Goal: Task Accomplishment & Management: Manage account settings

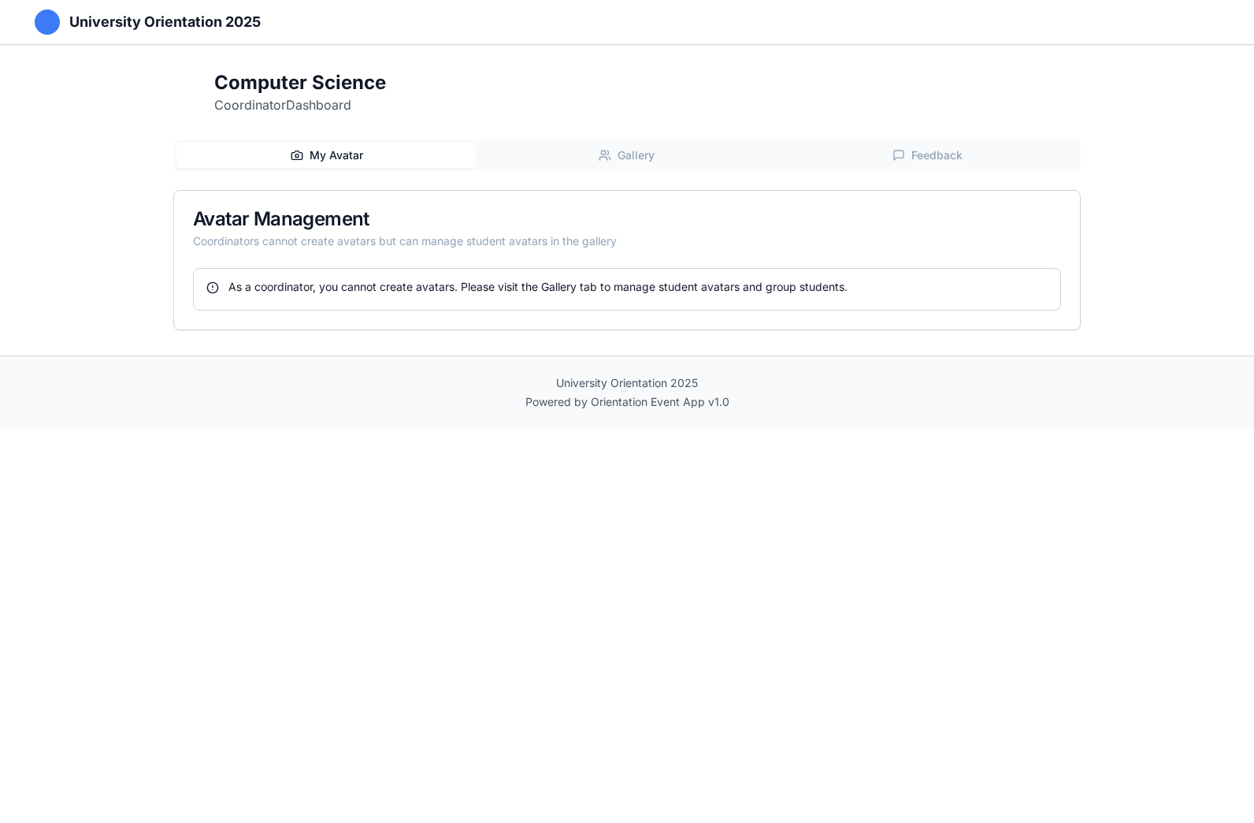
click at [638, 159] on span "Gallery" at bounding box center [636, 155] width 37 height 16
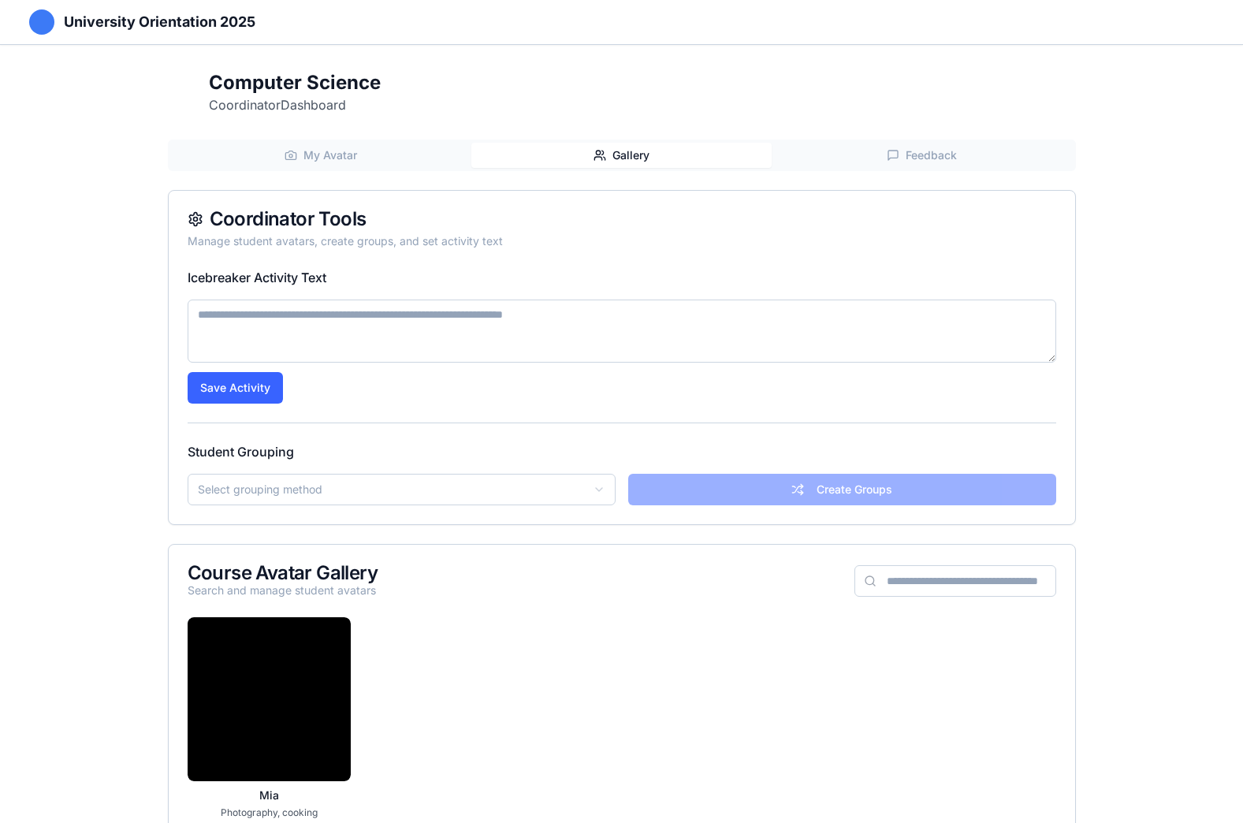
click at [512, 317] on textarea at bounding box center [622, 330] width 868 height 63
click at [485, 488] on html "University Orientation 2025 Computer Science Coordinator Dashboard My Avatar Ga…" at bounding box center [621, 476] width 1243 height 953
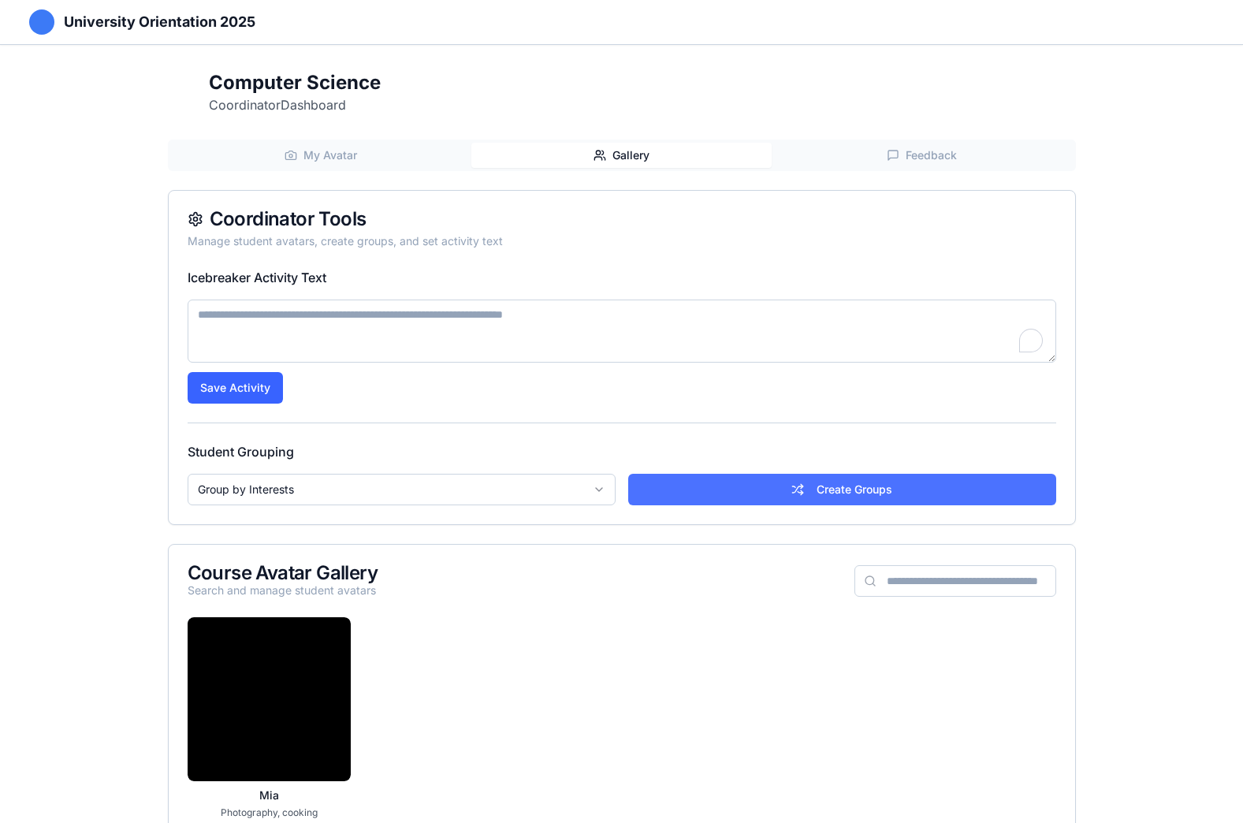
click at [771, 488] on button "Create Groups" at bounding box center [842, 490] width 428 height 32
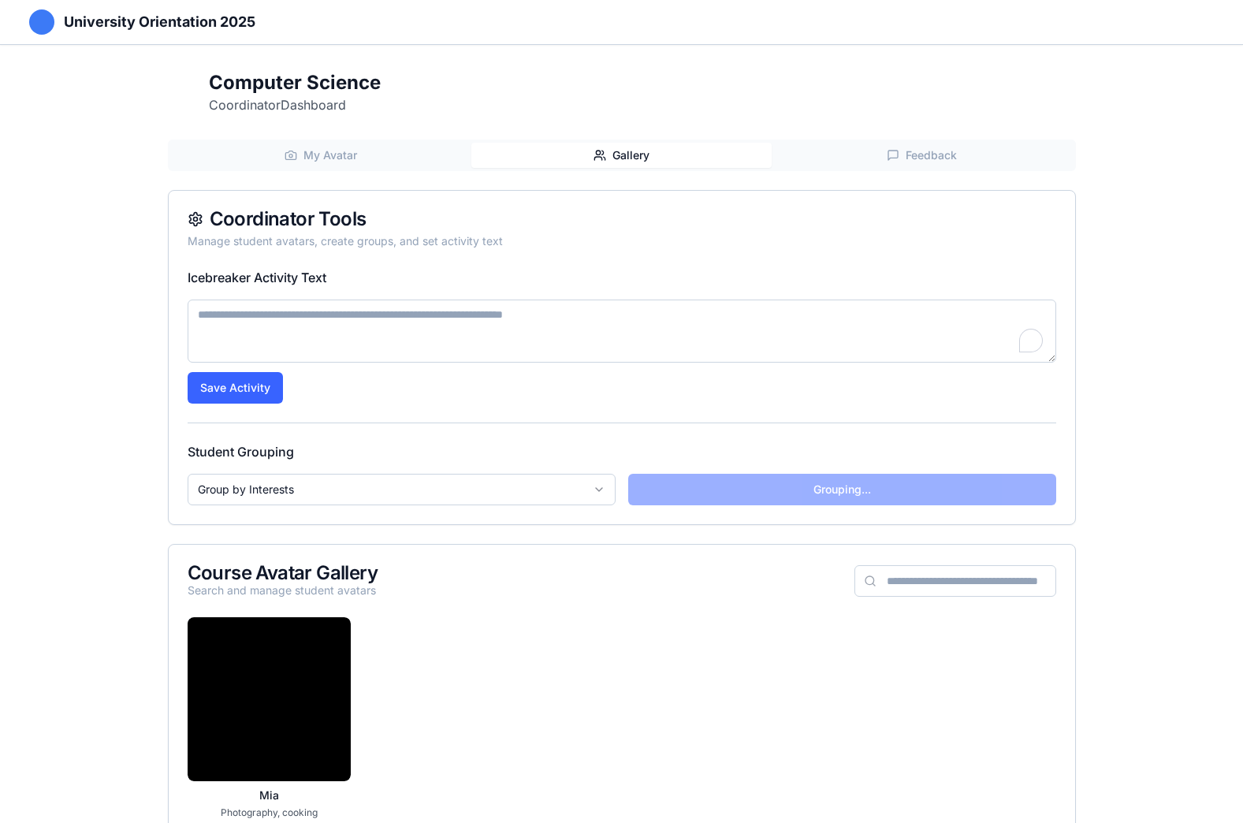
click at [938, 587] on input at bounding box center [955, 581] width 202 height 32
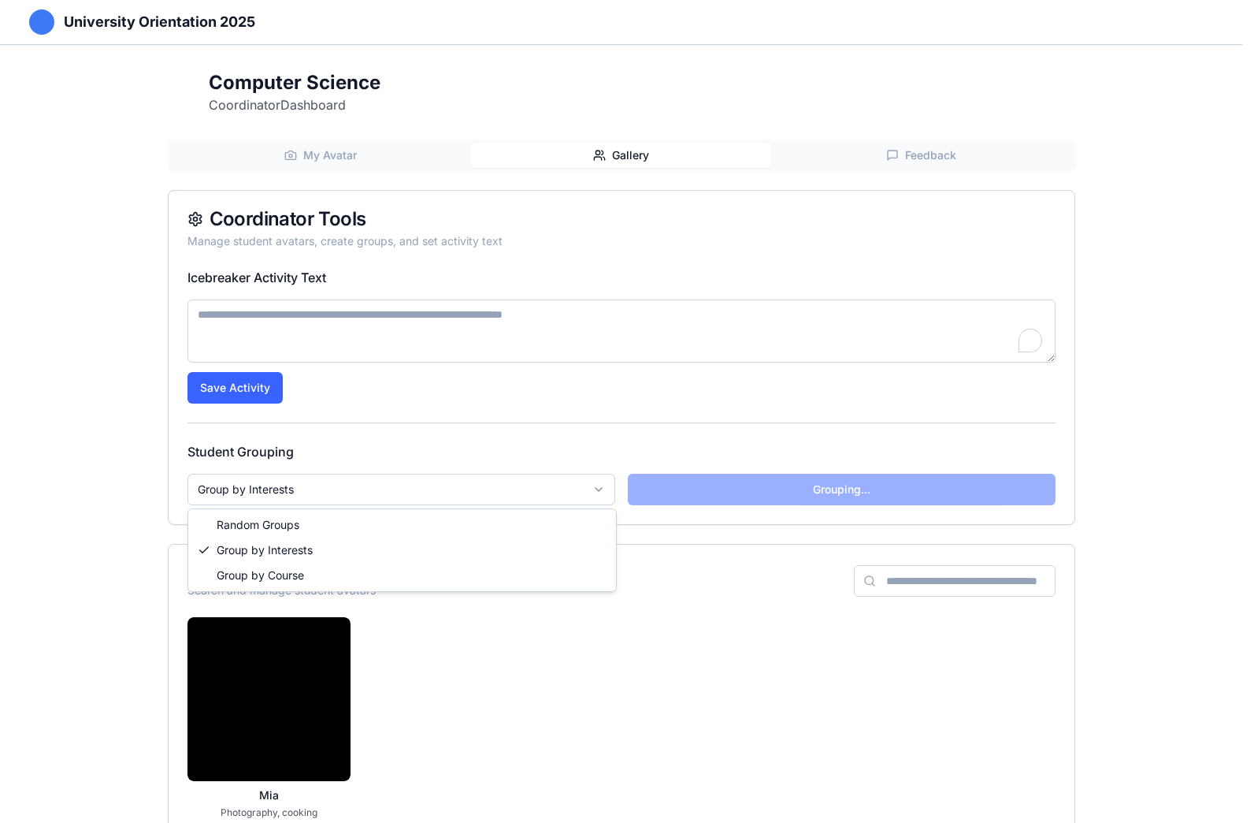
click at [600, 488] on html "University Orientation 2025 Computer Science Coordinator Dashboard My Avatar Ga…" at bounding box center [627, 476] width 1254 height 953
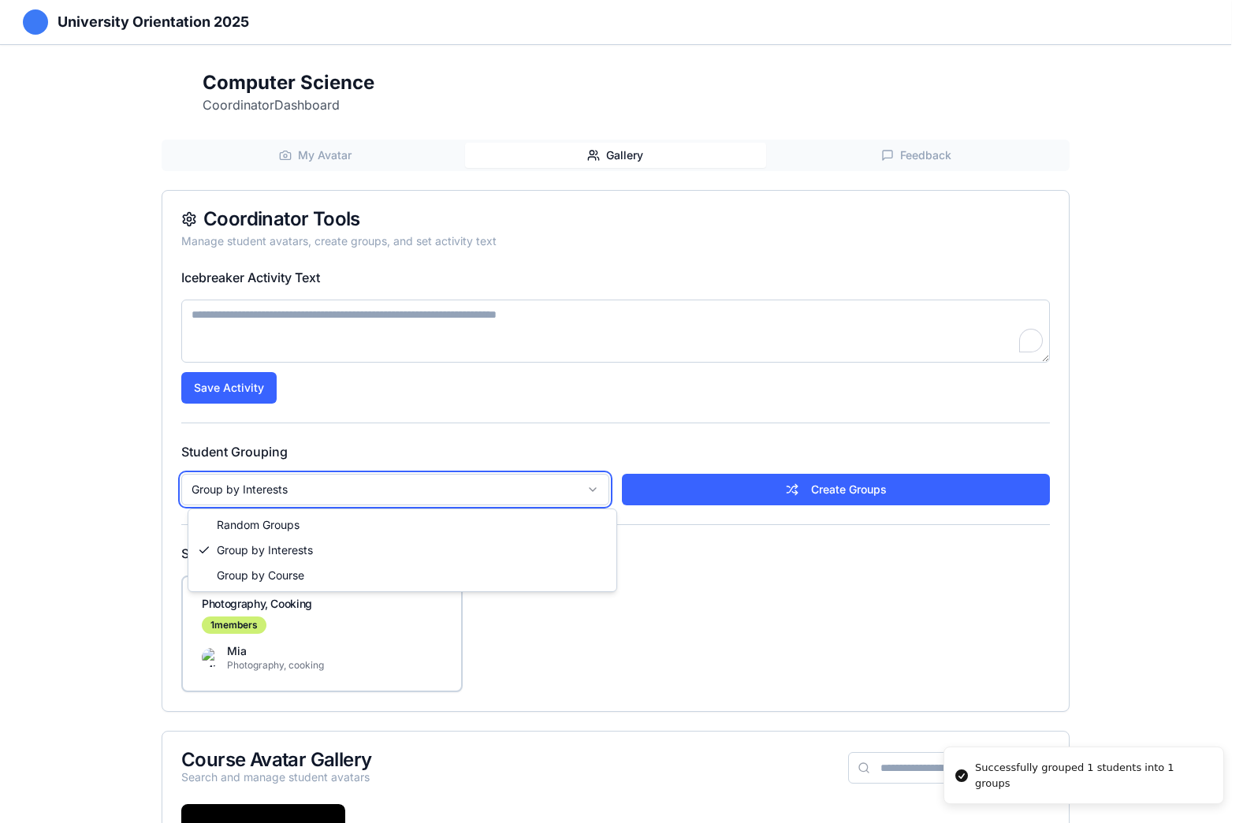
click at [762, 595] on html "University Orientation 2025 Computer Science Coordinator Dashboard My Avatar Ga…" at bounding box center [621, 569] width 1243 height 1139
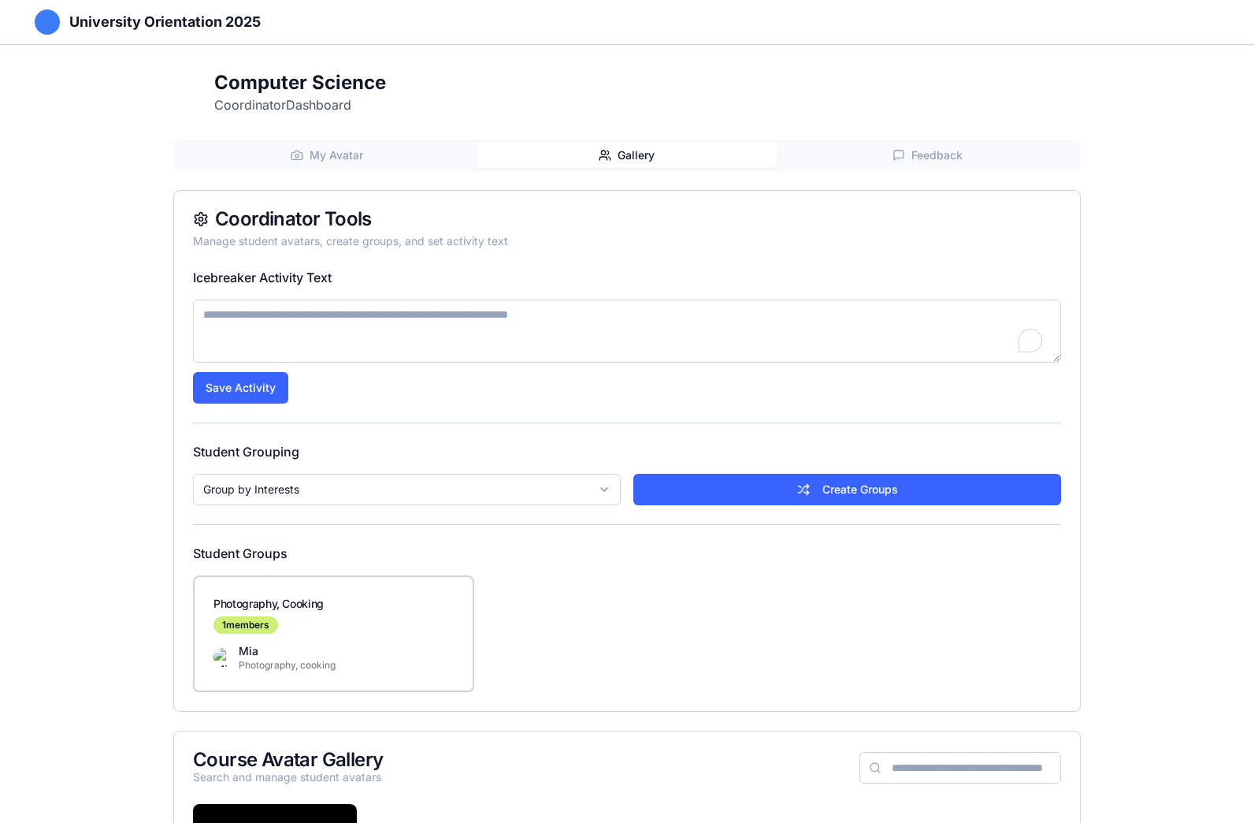
click at [599, 481] on html "University Orientation 2025 Computer Science Coordinator Dashboard My Avatar Ga…" at bounding box center [627, 569] width 1254 height 1139
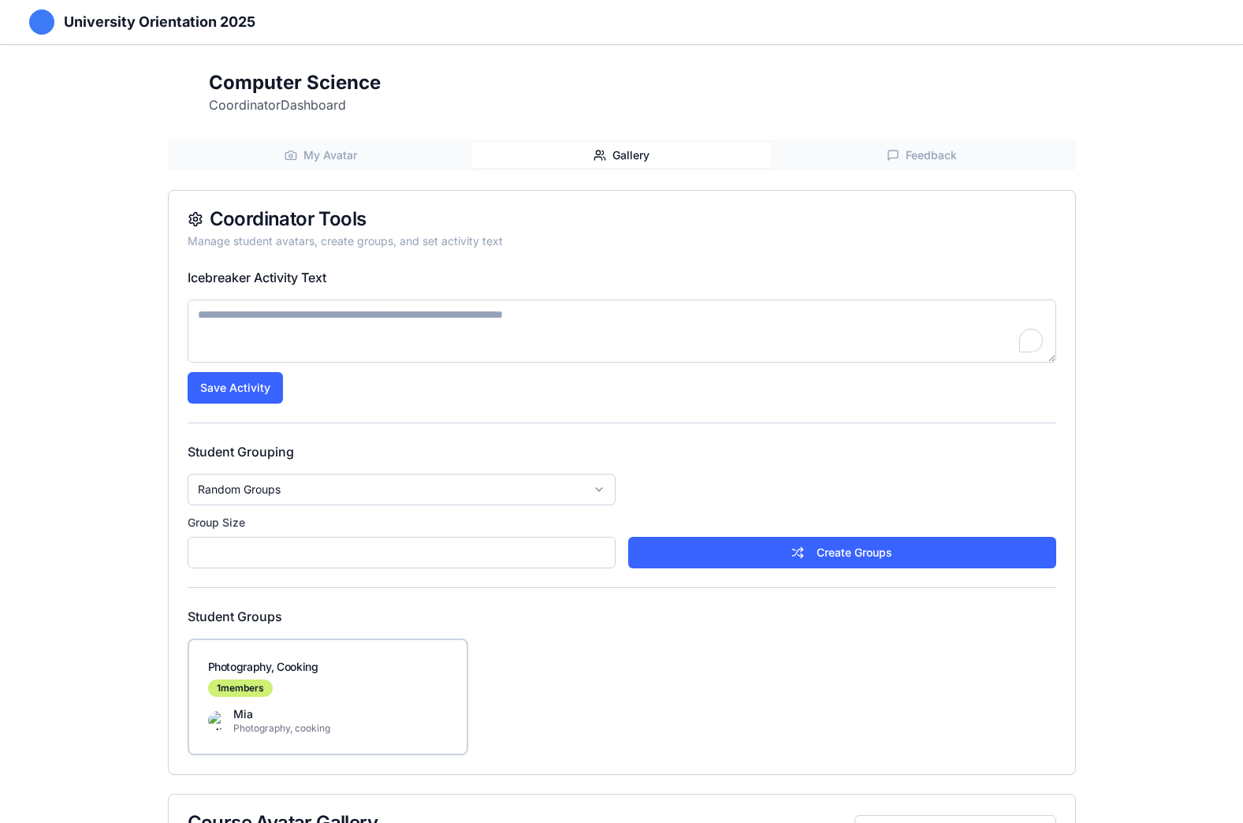
click at [786, 501] on div "Create Groups" at bounding box center [842, 521] width 428 height 95
click at [362, 332] on textarea "To enrich screen reader interactions, please activate Accessibility in Grammarl…" at bounding box center [622, 330] width 868 height 63
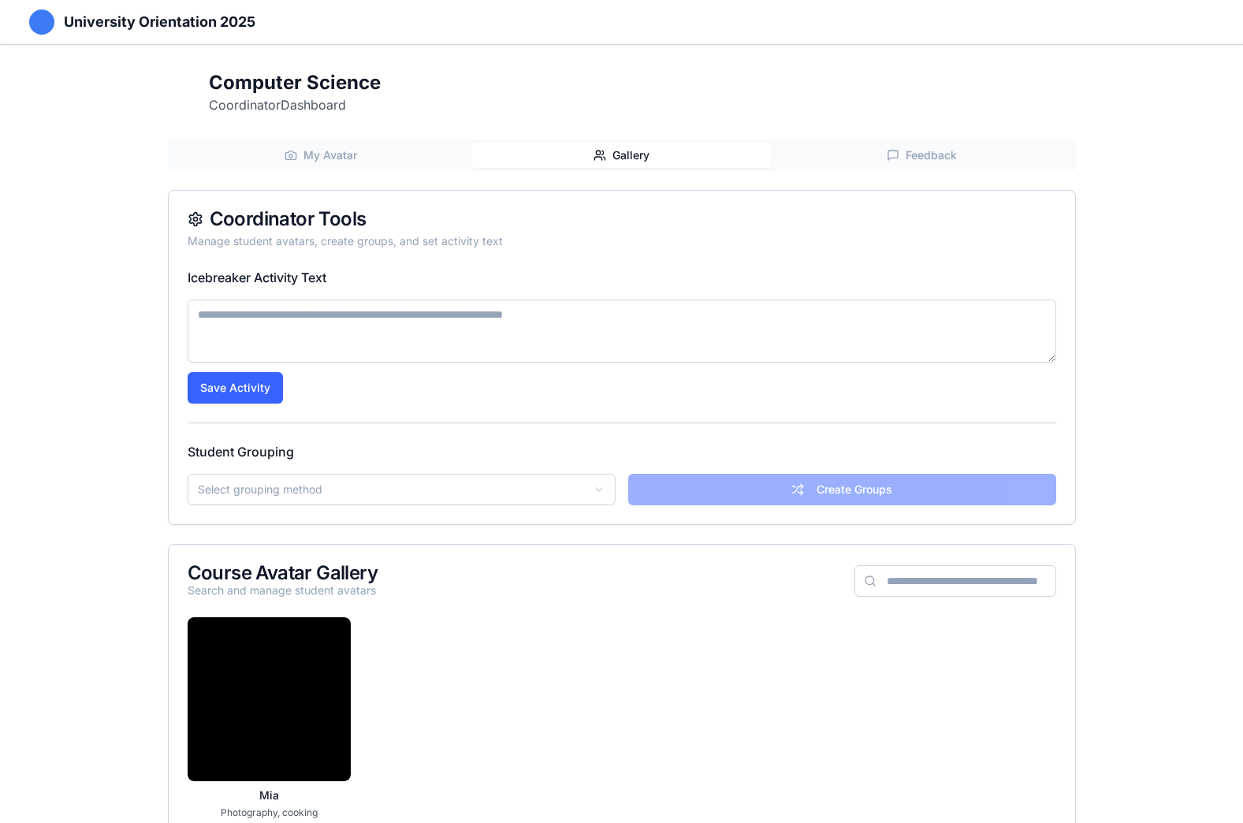
click at [596, 153] on button "Gallery" at bounding box center [621, 155] width 300 height 25
click at [283, 319] on textarea "To enrich screen reader interactions, please activate Accessibility in Grammarl…" at bounding box center [622, 330] width 868 height 63
paste textarea "**********"
type textarea "**********"
click at [236, 391] on button "Save Activity" at bounding box center [235, 388] width 95 height 32
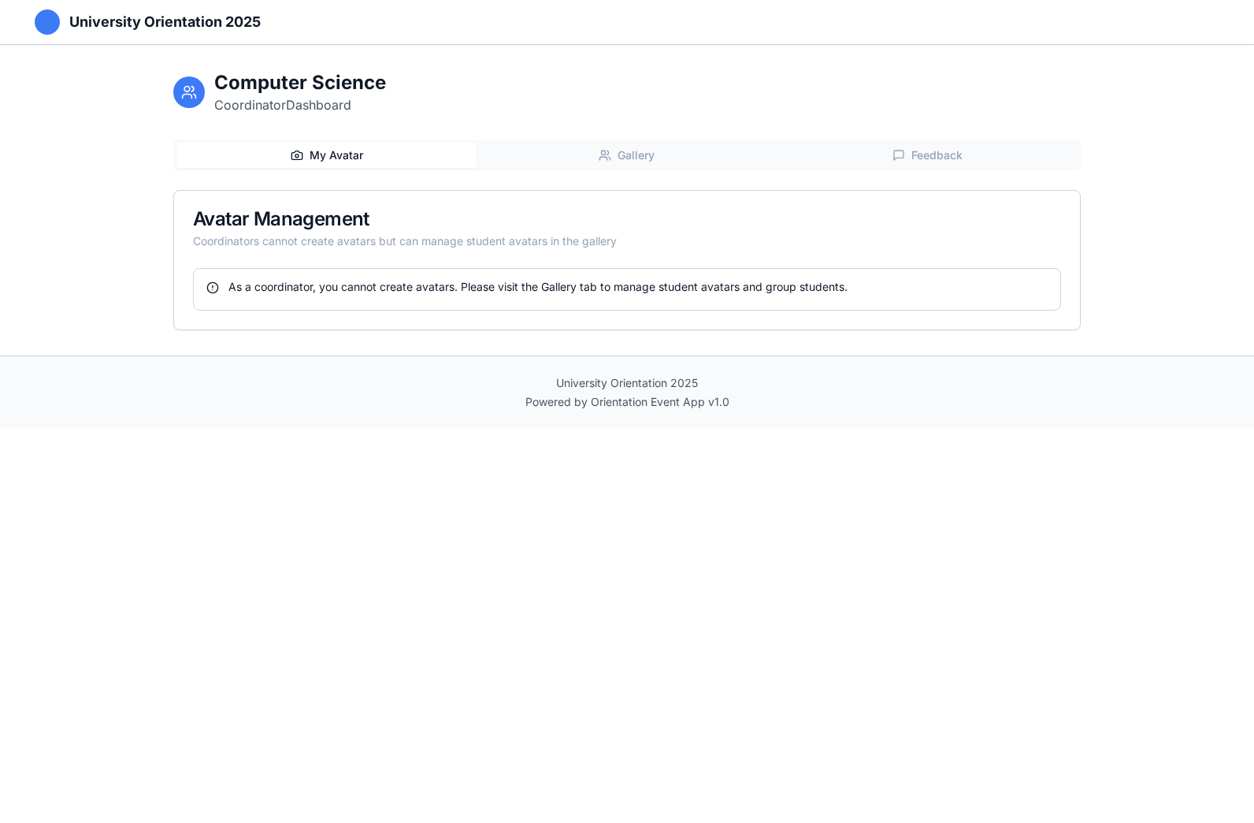
click at [614, 147] on button "Gallery" at bounding box center [627, 155] width 300 height 25
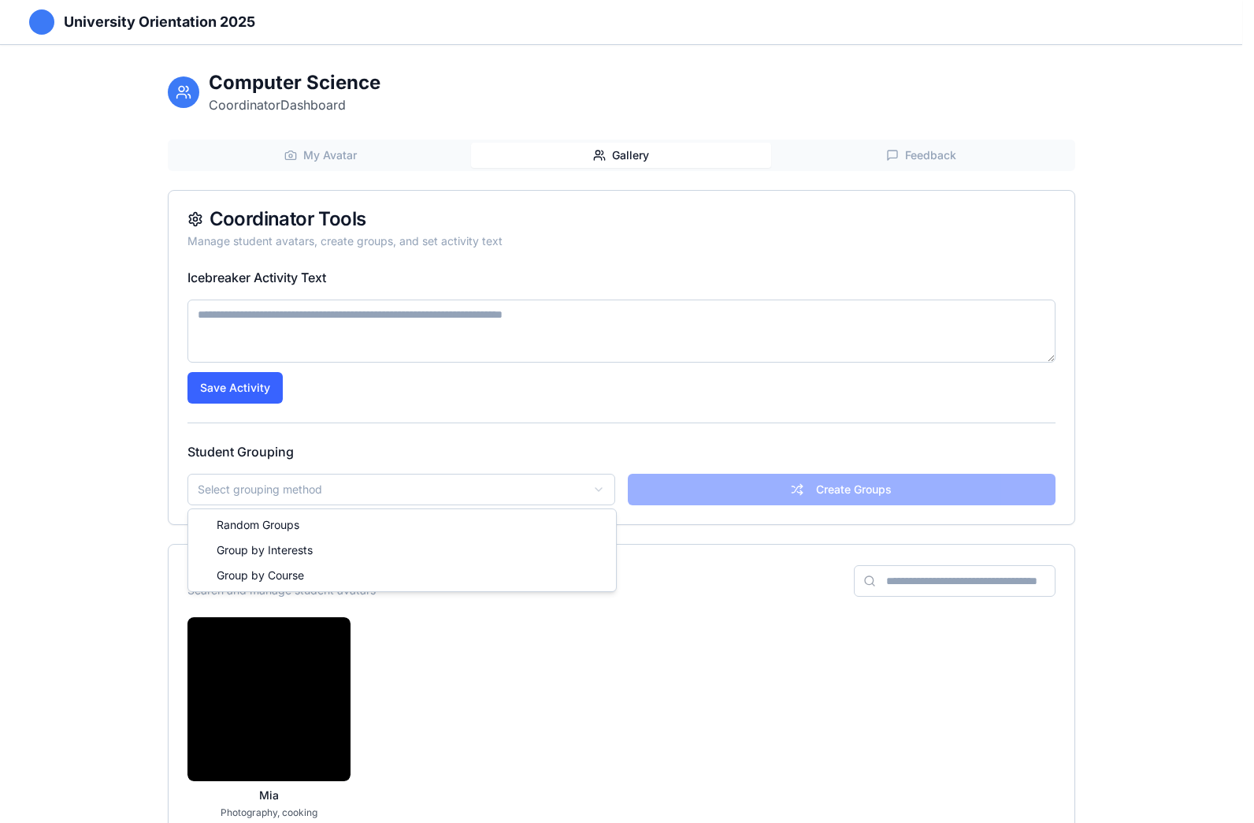
click at [533, 486] on html "University Orientation 2025 Computer Science Coordinator Dashboard My Avatar Ga…" at bounding box center [627, 476] width 1254 height 953
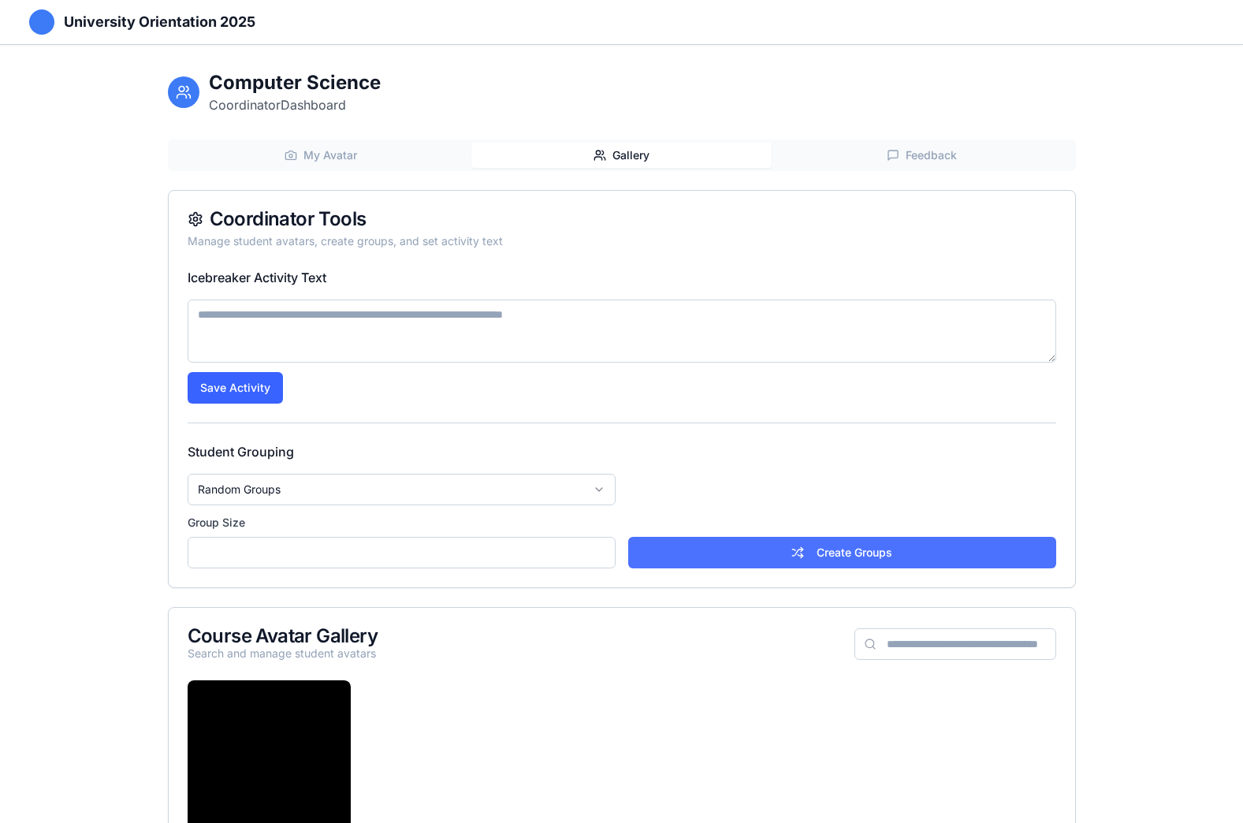
click at [757, 541] on button "Create Groups" at bounding box center [842, 553] width 428 height 32
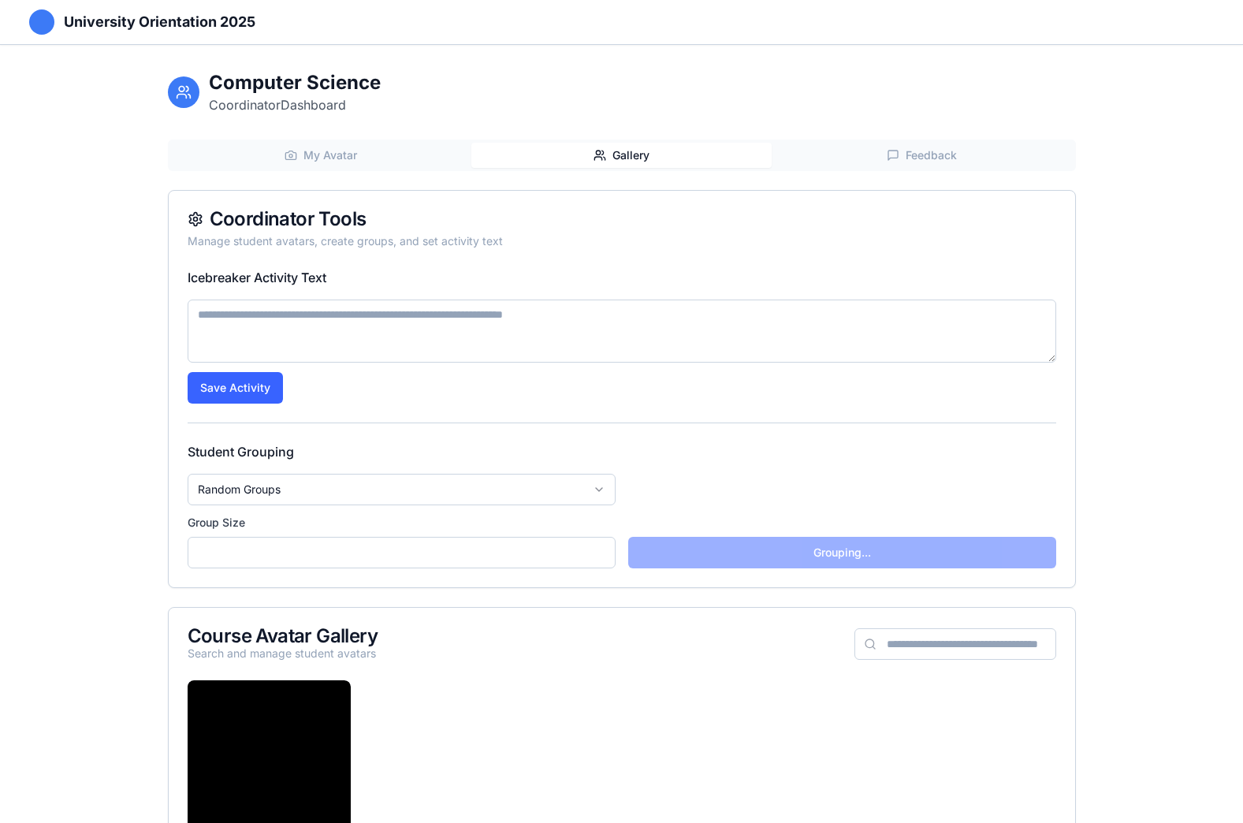
click at [440, 323] on textarea at bounding box center [622, 330] width 868 height 63
drag, startPoint x: 217, startPoint y: 554, endPoint x: 179, endPoint y: 554, distance: 37.8
click at [179, 554] on div "Icebreaker Activity Text Save Activity Student Grouping Random Groups Group Siz…" at bounding box center [622, 427] width 906 height 319
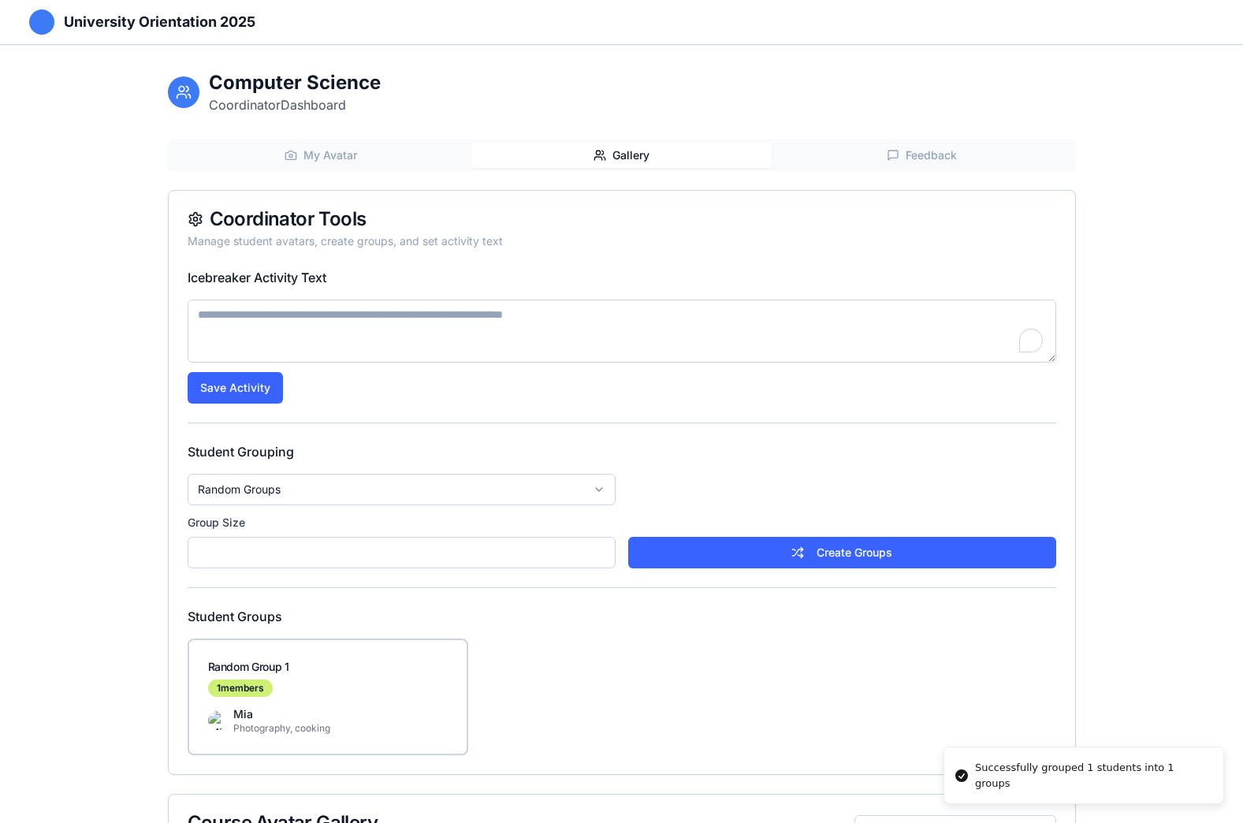
type input "*"
click at [341, 329] on textarea "To enrich screen reader interactions, please activate Accessibility in Grammarl…" at bounding box center [622, 330] width 868 height 63
paste textarea "**********"
type textarea "**********"
click at [257, 396] on button "Save Activity" at bounding box center [235, 388] width 95 height 32
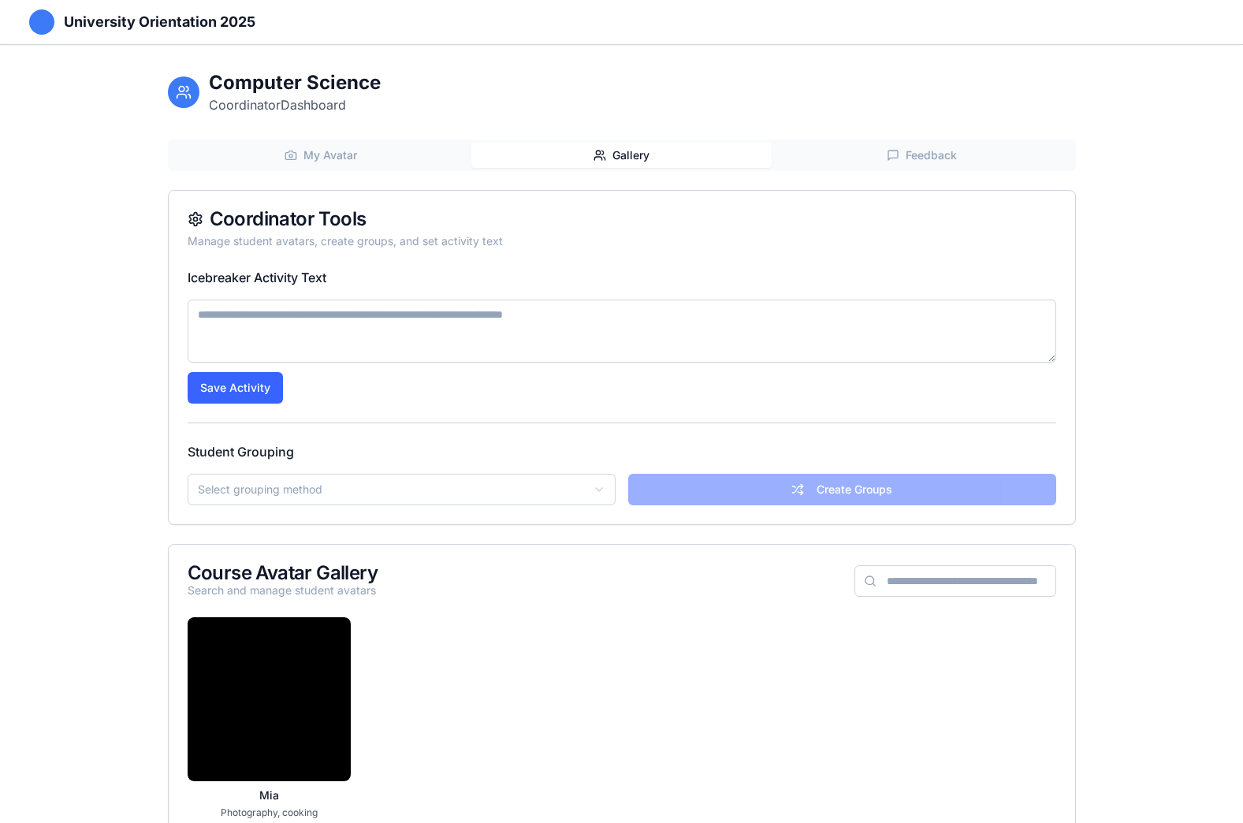
click at [626, 151] on span "Gallery" at bounding box center [630, 155] width 37 height 16
click at [471, 143] on button "Gallery" at bounding box center [621, 155] width 300 height 25
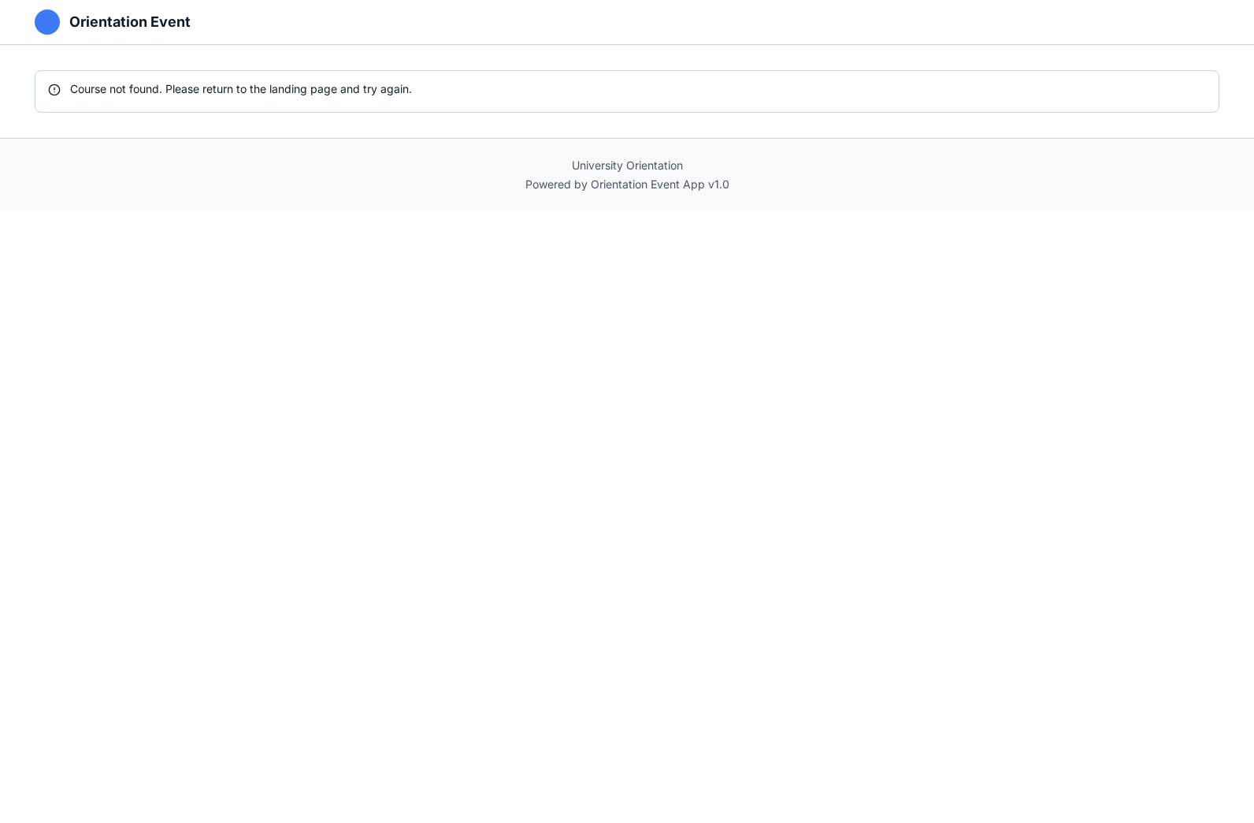
click at [594, 352] on div "Orientation Event Course not found. Please return to the landing page and try a…" at bounding box center [627, 411] width 1254 height 823
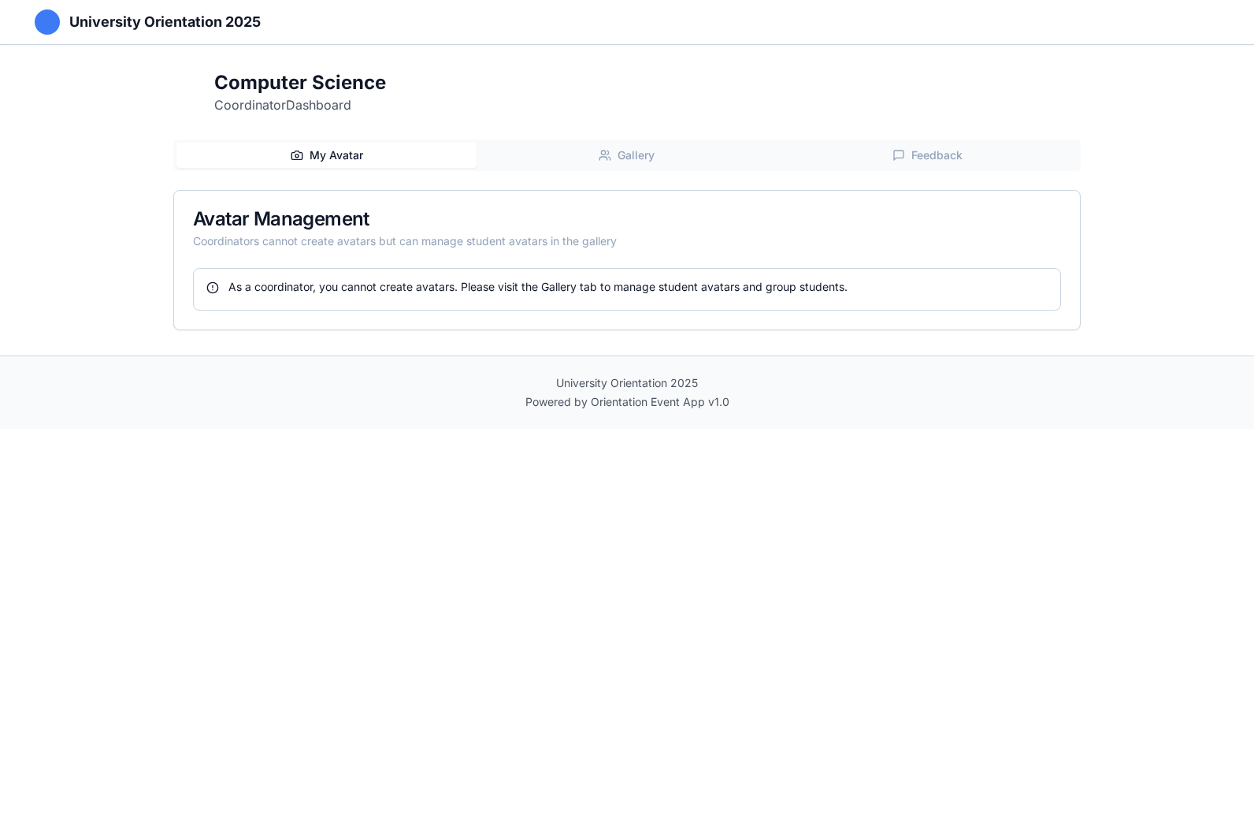
click at [642, 158] on span "Gallery" at bounding box center [636, 155] width 37 height 16
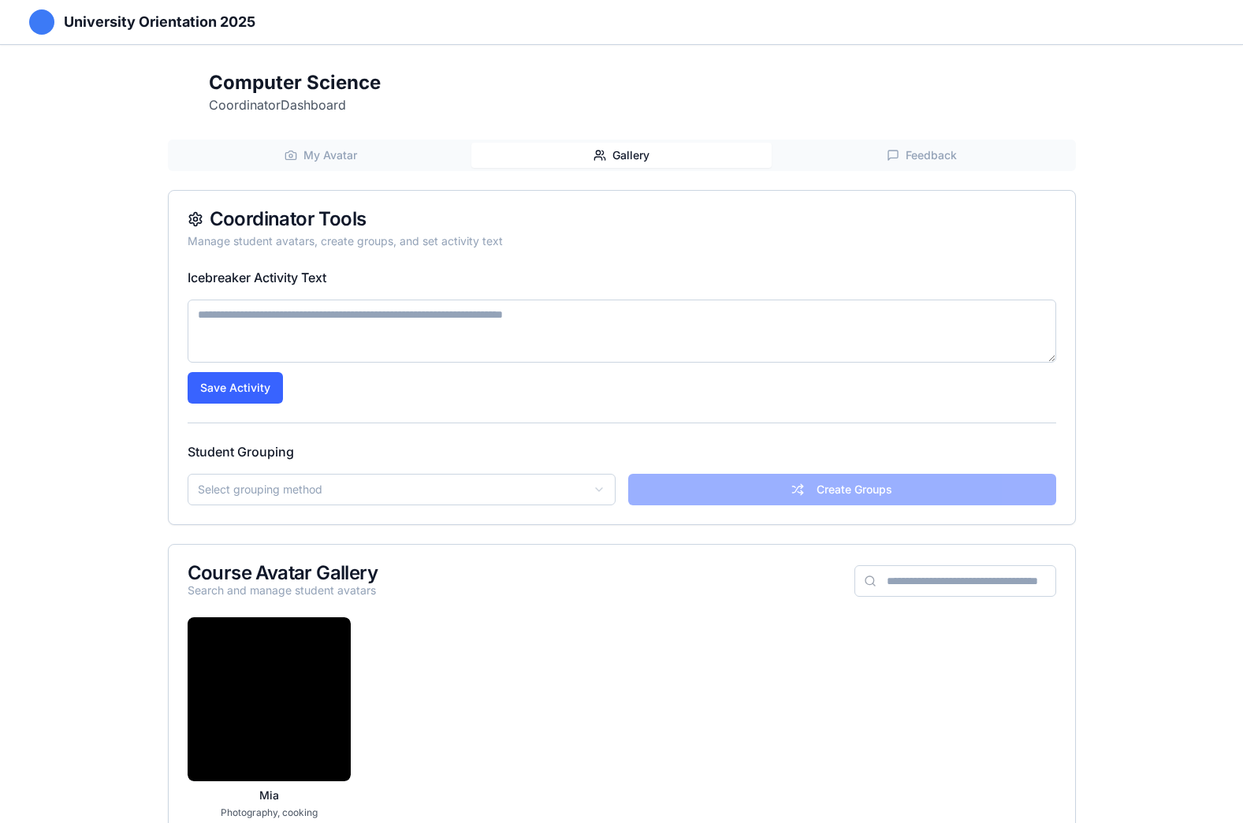
click at [727, 338] on textarea at bounding box center [622, 330] width 868 height 63
drag, startPoint x: 335, startPoint y: 277, endPoint x: 185, endPoint y: 277, distance: 149.7
click at [185, 277] on div "Icebreaker Activity Text Save Activity Student Grouping Select grouping method …" at bounding box center [622, 396] width 906 height 256
click at [643, 282] on h3 "Icebreaker Activity Text" at bounding box center [622, 277] width 868 height 19
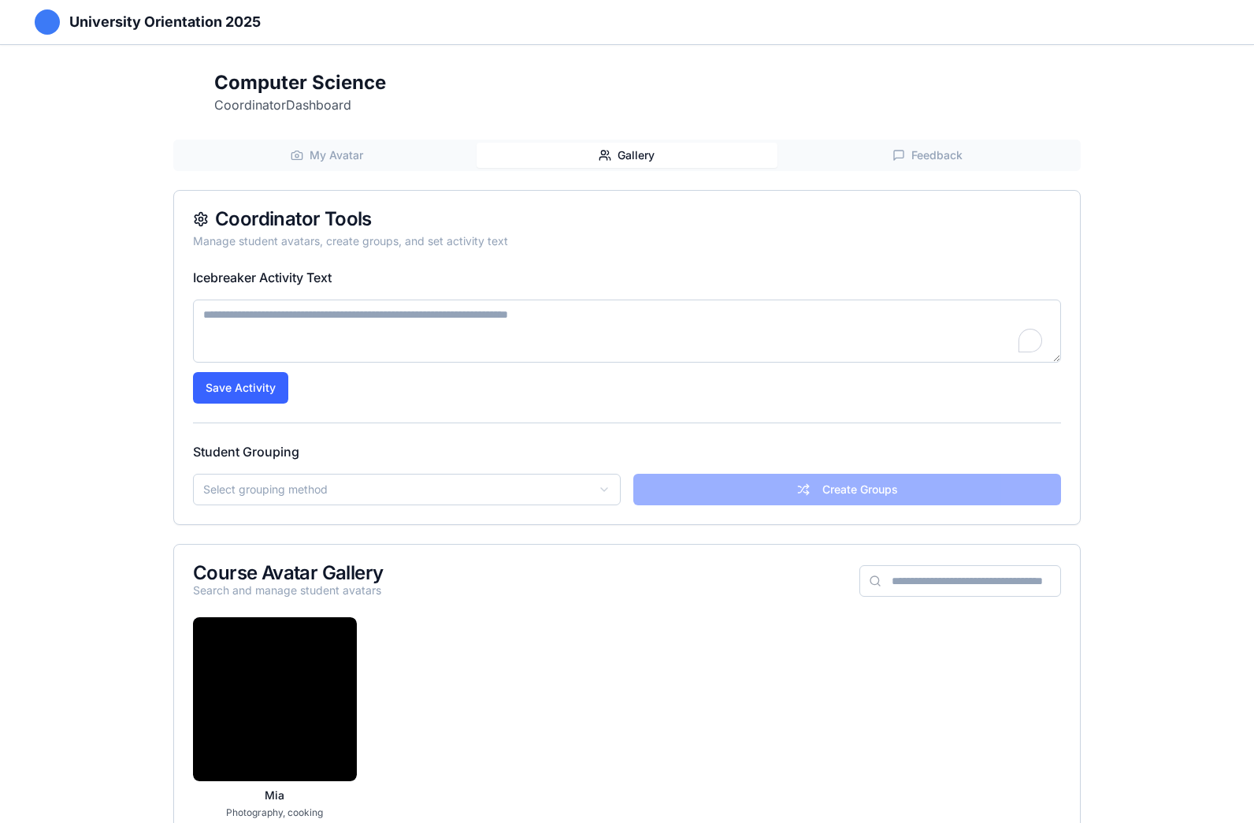
click at [340, 160] on span "My Avatar" at bounding box center [337, 155] width 54 height 16
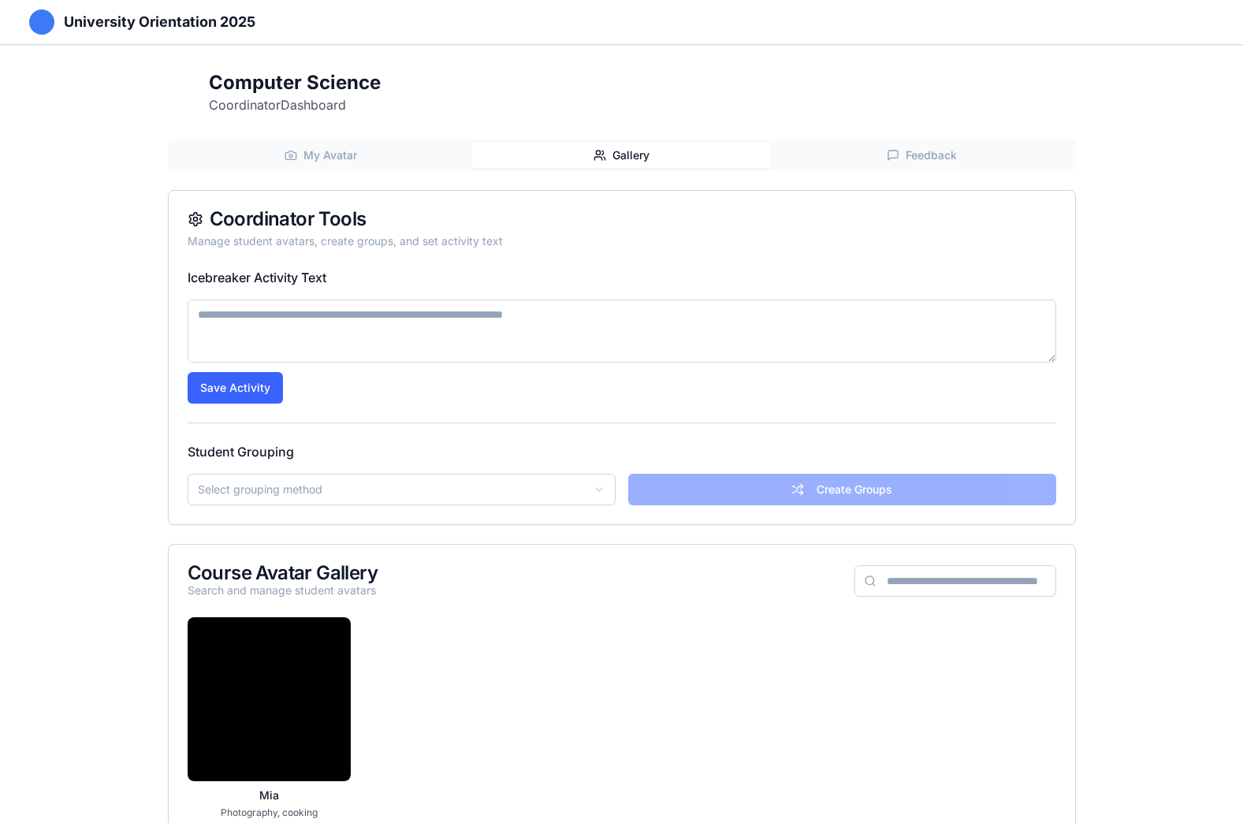
click at [641, 151] on span "Gallery" at bounding box center [630, 155] width 37 height 16
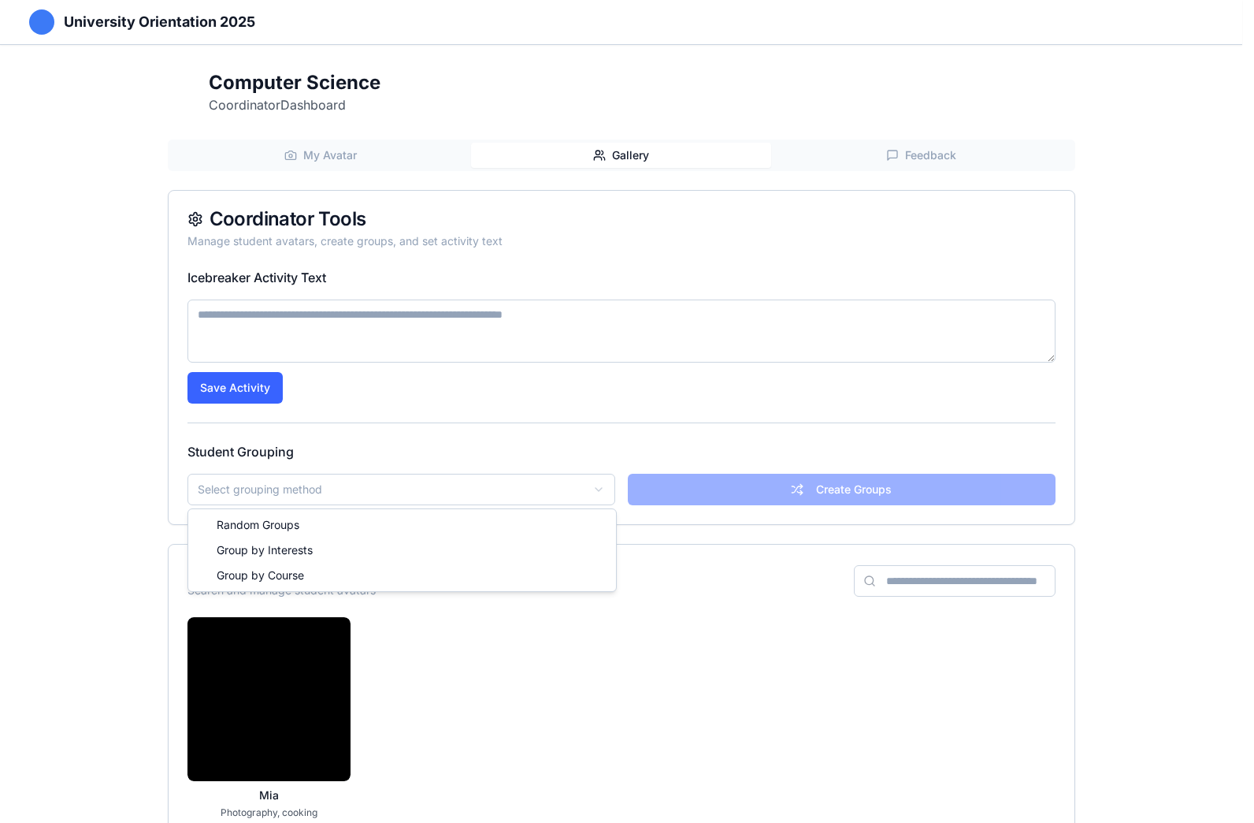
click at [529, 493] on html "University Orientation 2025 Computer Science Coordinator Dashboard My Avatar Ga…" at bounding box center [627, 476] width 1254 height 953
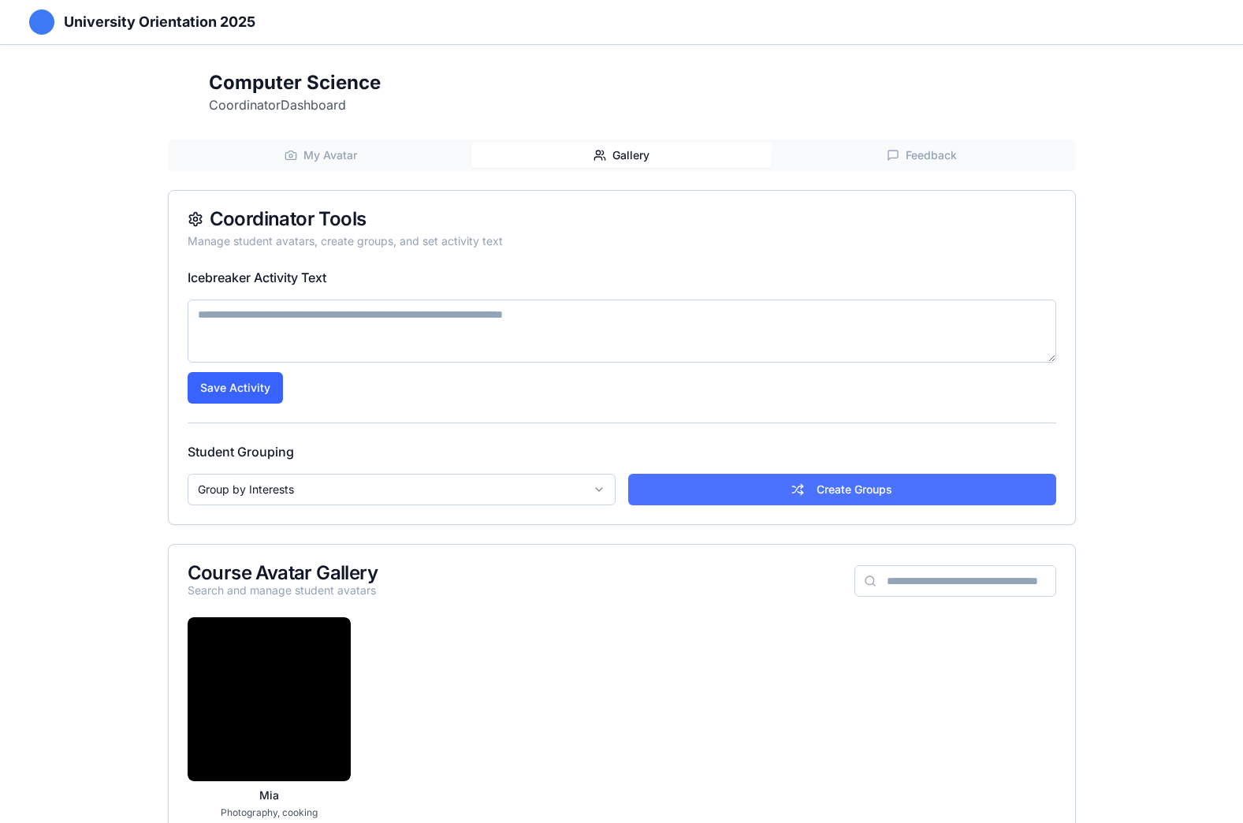
click at [744, 477] on button "Create Groups" at bounding box center [842, 490] width 428 height 32
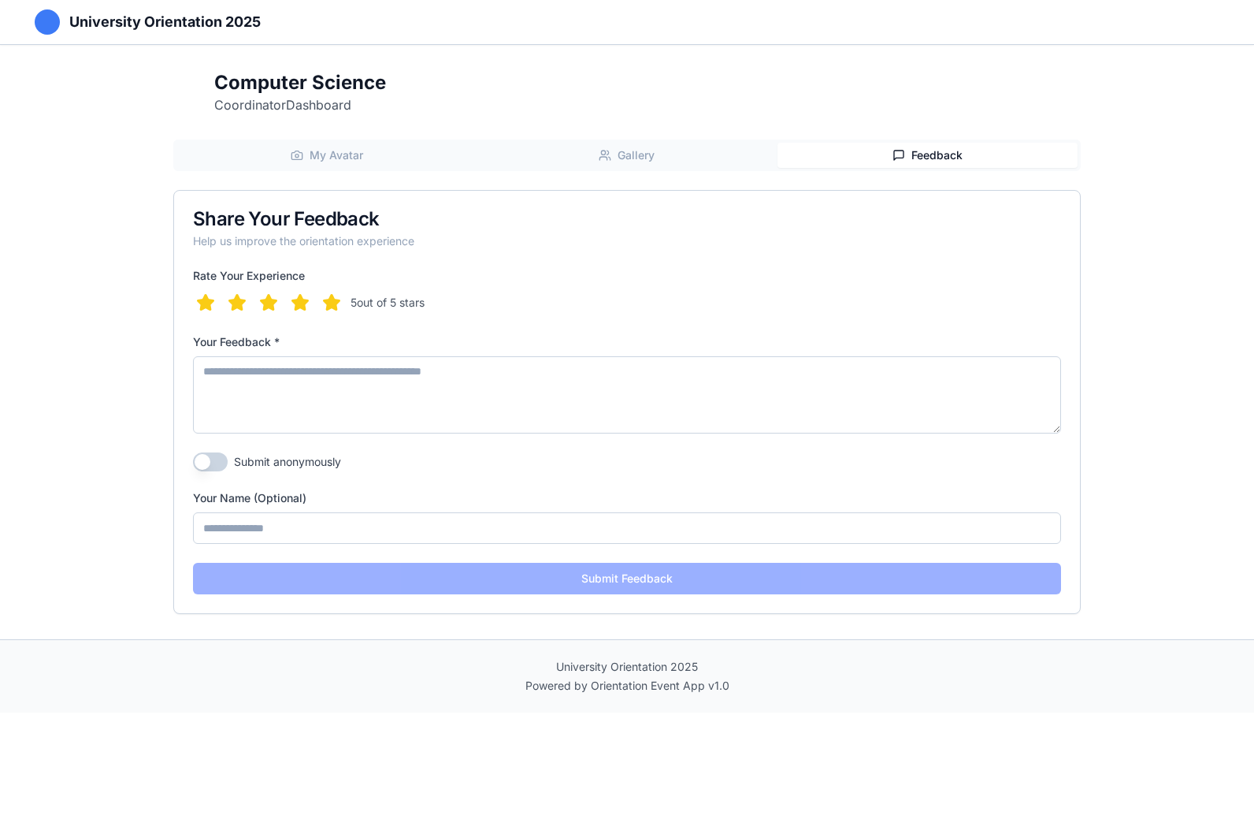
click at [959, 149] on button "Feedback" at bounding box center [928, 155] width 300 height 25
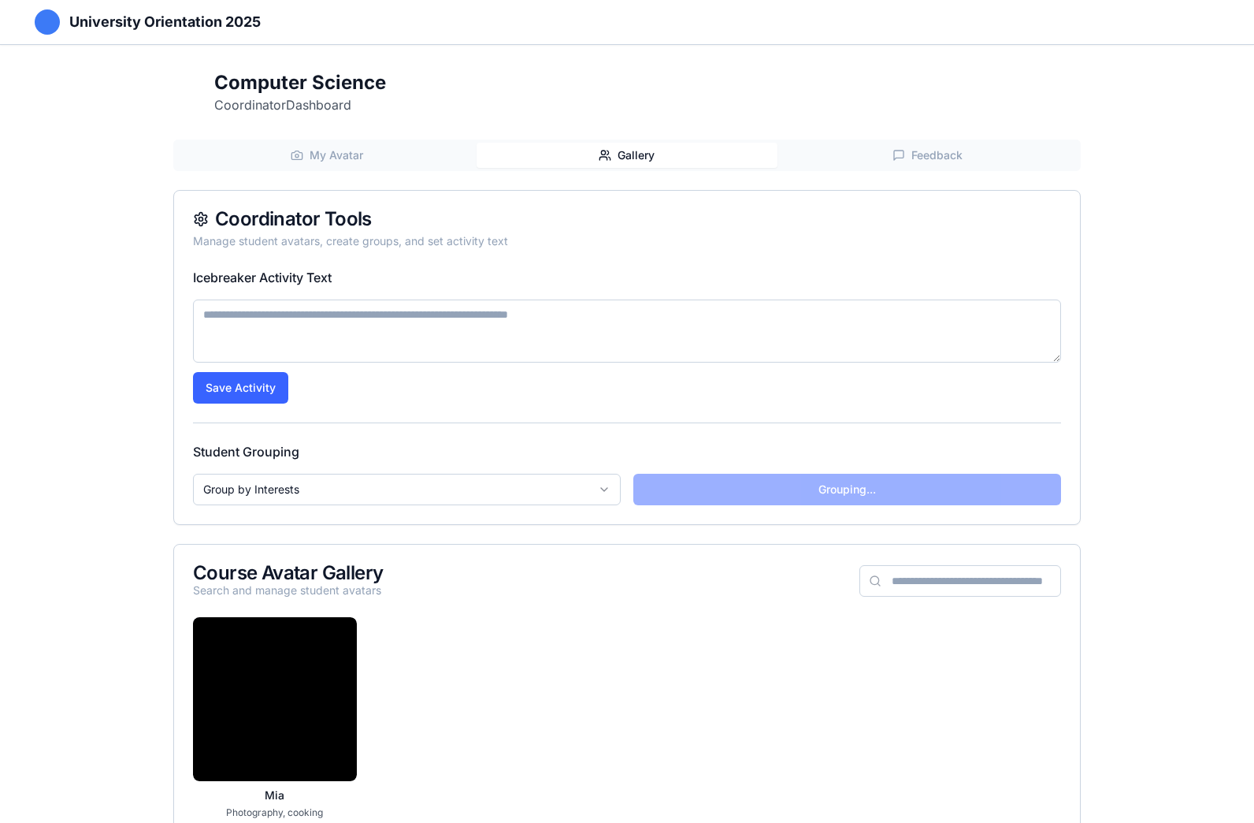
click at [651, 161] on button "Gallery" at bounding box center [627, 155] width 300 height 25
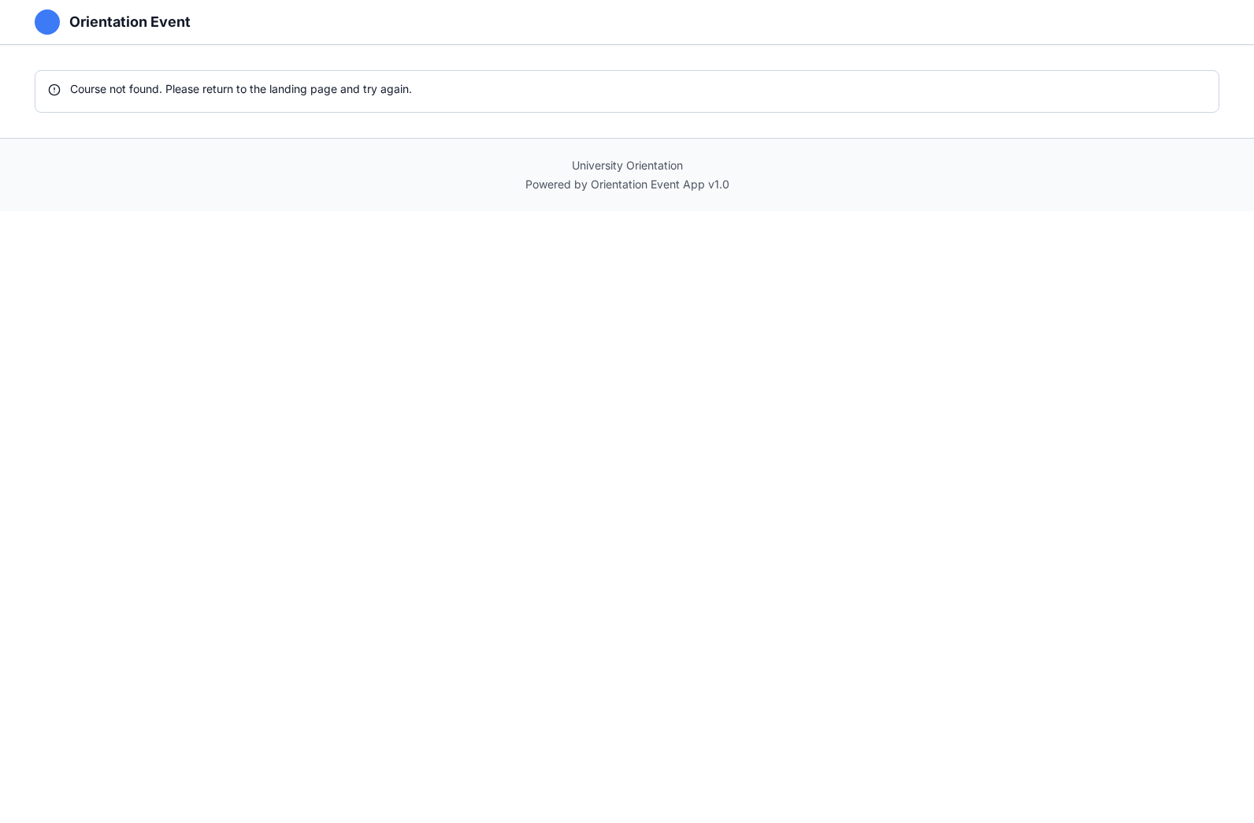
click at [496, 478] on div "Orientation Event Course not found. Please return to the landing page and try a…" at bounding box center [627, 411] width 1254 height 823
click at [111, 24] on h1 "Orientation Event" at bounding box center [129, 22] width 121 height 22
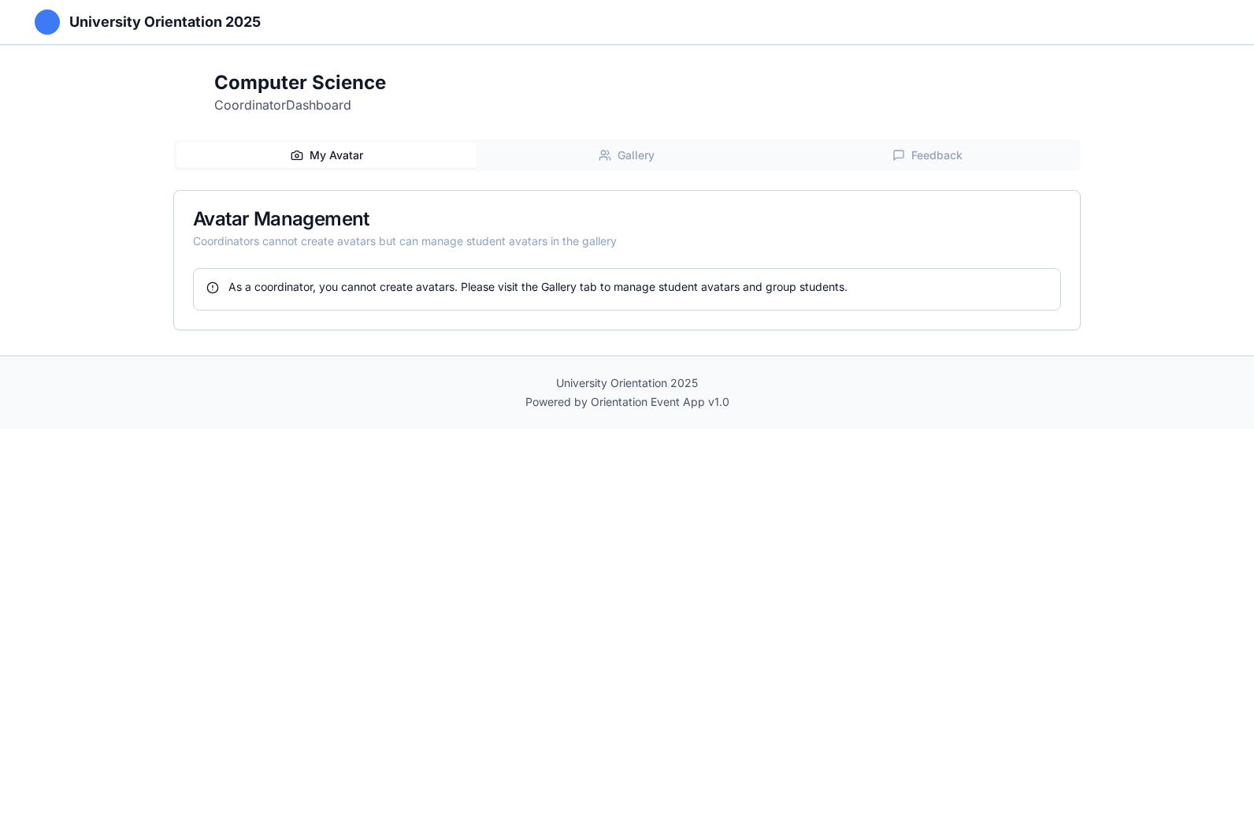
click at [52, 18] on div at bounding box center [47, 21] width 25 height 25
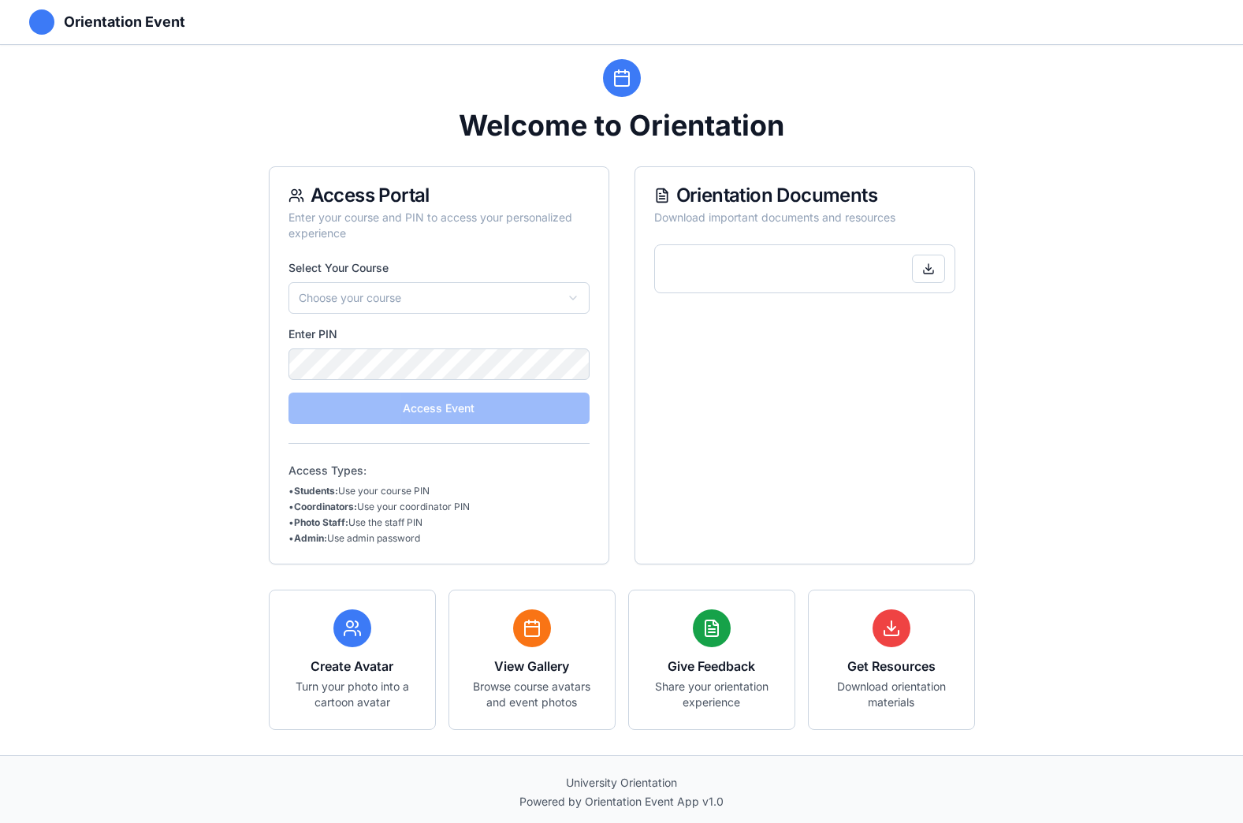
scroll to position [17, 0]
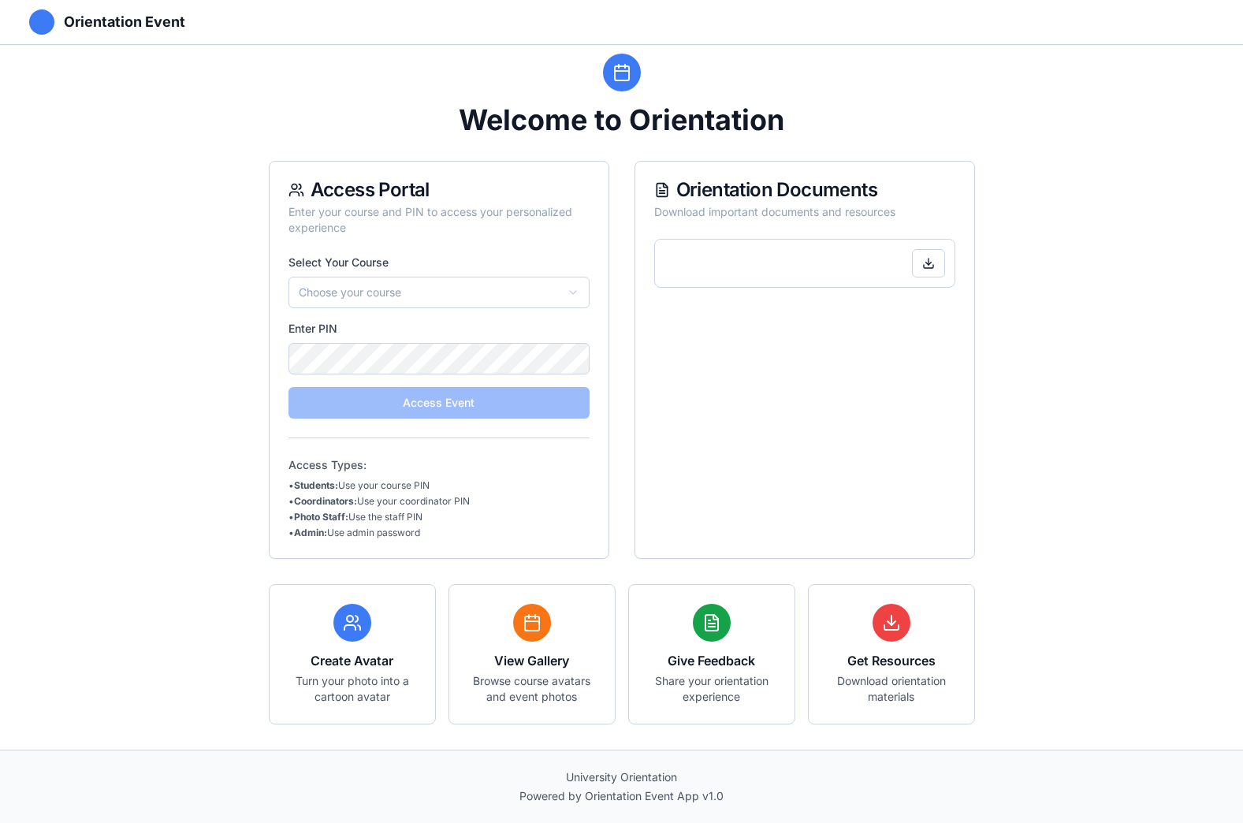
drag, startPoint x: 892, startPoint y: 625, endPoint x: 756, endPoint y: 633, distance: 136.6
click at [877, 625] on div at bounding box center [891, 623] width 38 height 38
click at [706, 641] on div "Give Feedback Share your orientation experience" at bounding box center [711, 654] width 167 height 140
click at [526, 630] on rect at bounding box center [532, 623] width 14 height 14
click at [359, 617] on icon at bounding box center [352, 622] width 19 height 19
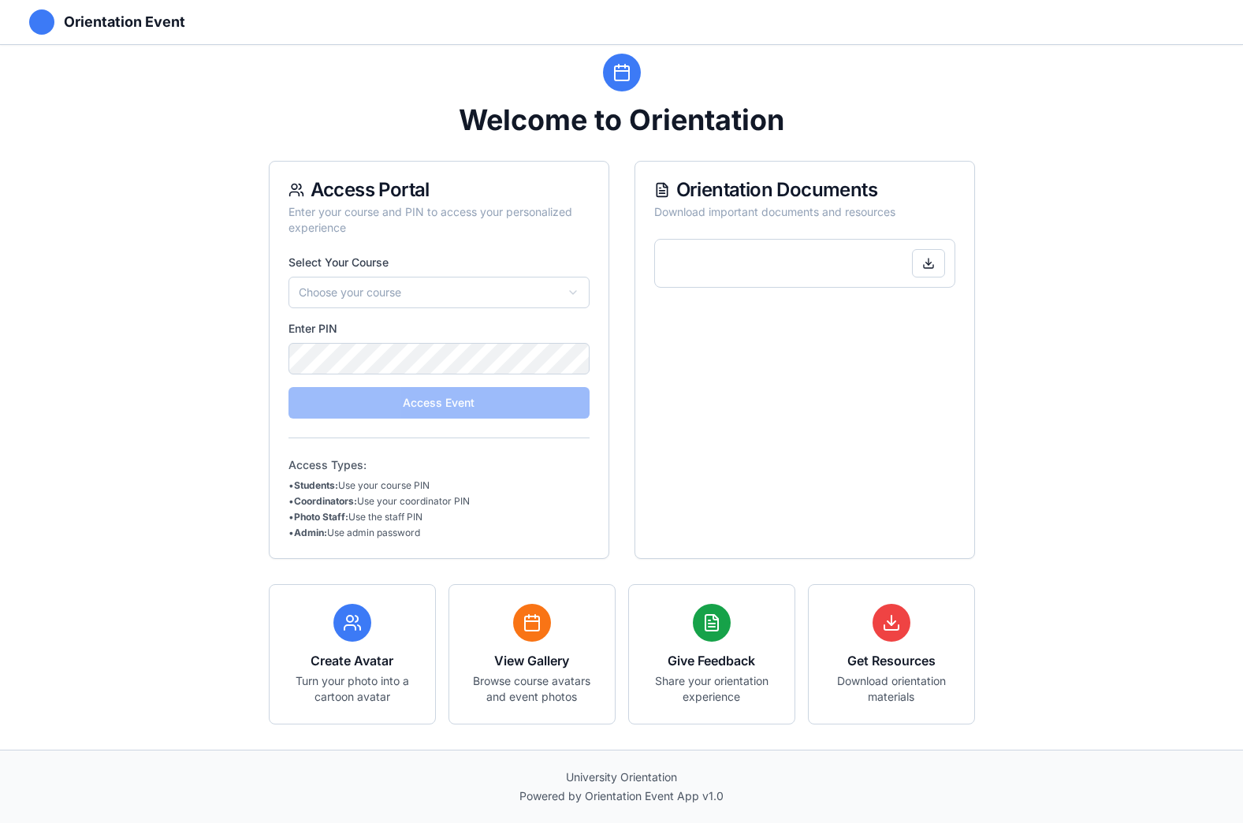
click at [483, 405] on form "Select Your Course Choose your course Enter PIN Access Event" at bounding box center [438, 336] width 301 height 164
click at [462, 291] on html "Orientation Event Welcome to Orientation Access Portal Enter your course and PI…" at bounding box center [621, 402] width 1243 height 839
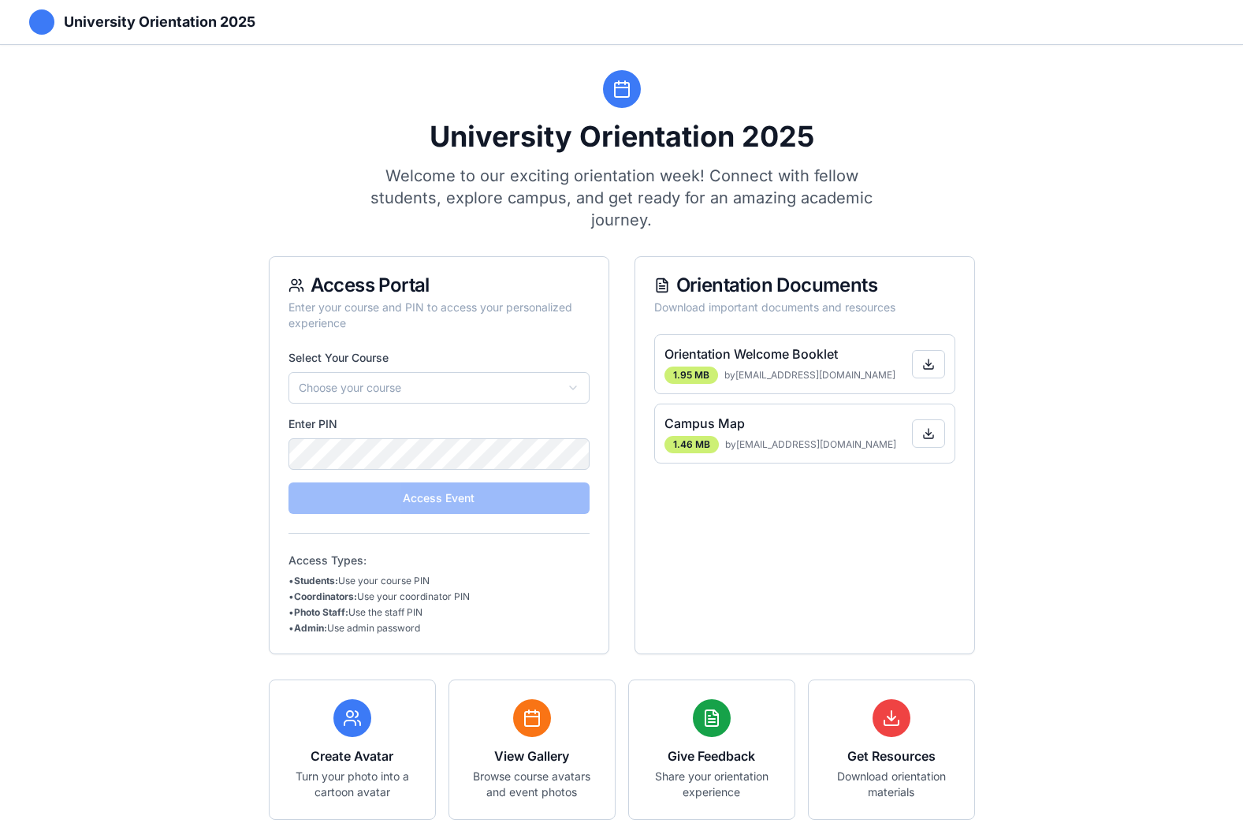
drag, startPoint x: 433, startPoint y: 630, endPoint x: 332, endPoint y: 633, distance: 100.9
click at [332, 633] on li "• Admin: Use admin password" at bounding box center [438, 628] width 301 height 13
click at [576, 596] on li "• Coordinators: Use your coordinator PIN" at bounding box center [438, 596] width 301 height 13
click at [41, 28] on div at bounding box center [41, 21] width 25 height 25
